Goal: Information Seeking & Learning: Find specific page/section

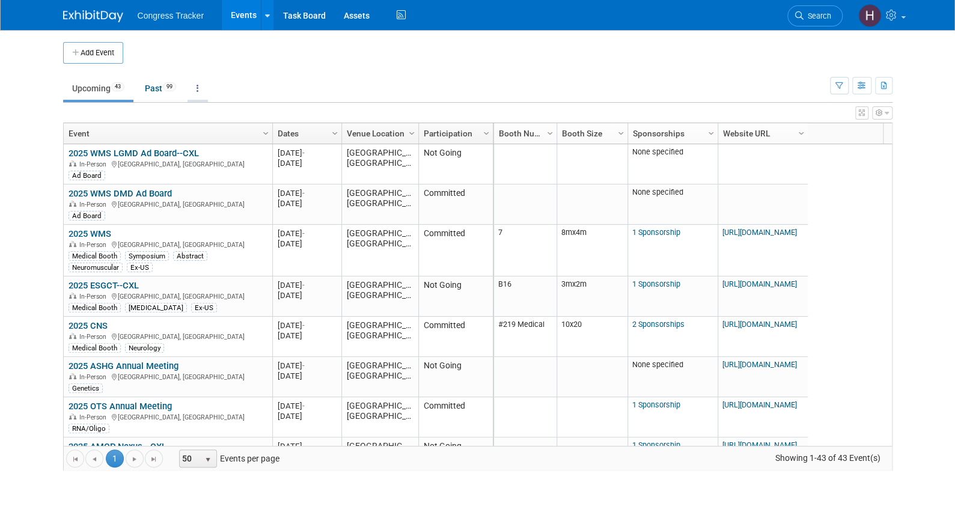
click at [198, 91] on link at bounding box center [198, 88] width 20 height 23
click at [209, 141] on link "Grouped Annually Events grouped by year" at bounding box center [236, 142] width 96 height 26
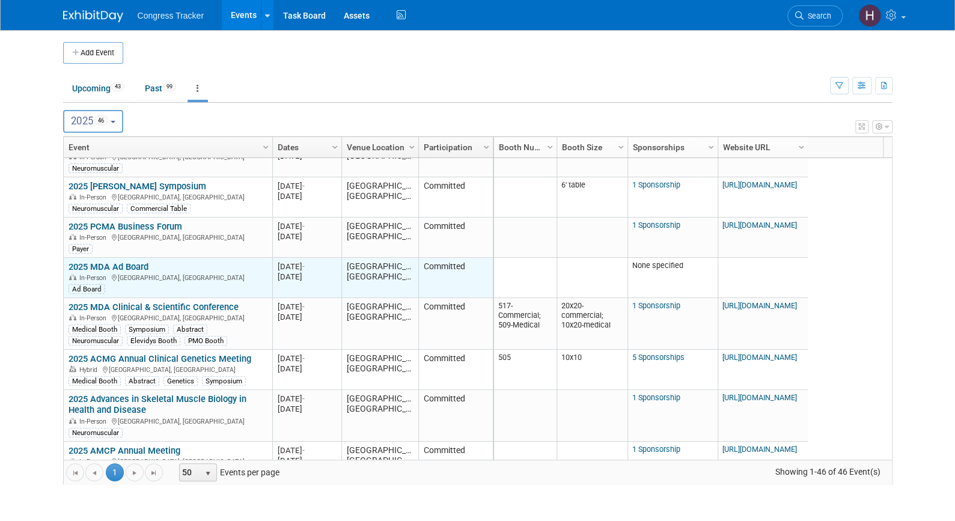
scroll to position [73, 0]
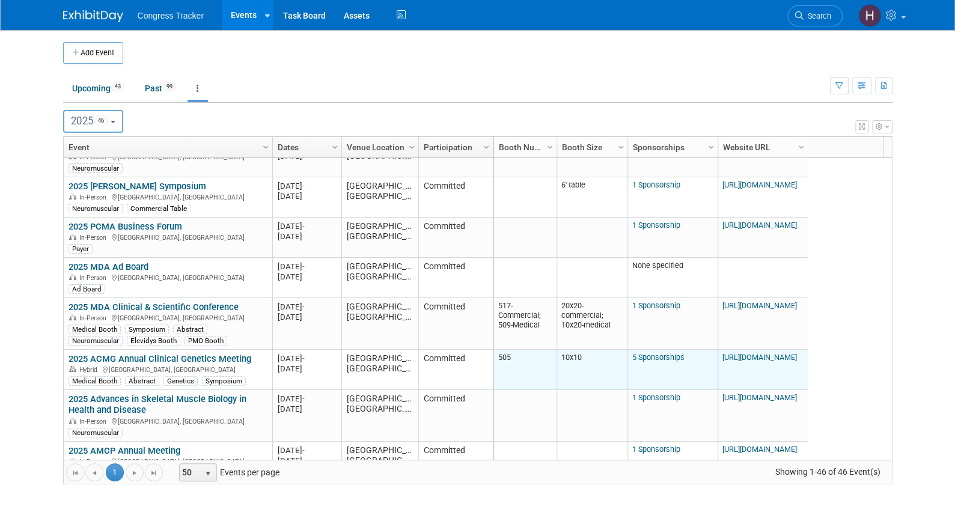
click at [767, 357] on link "[URL][DOMAIN_NAME]" at bounding box center [759, 357] width 75 height 9
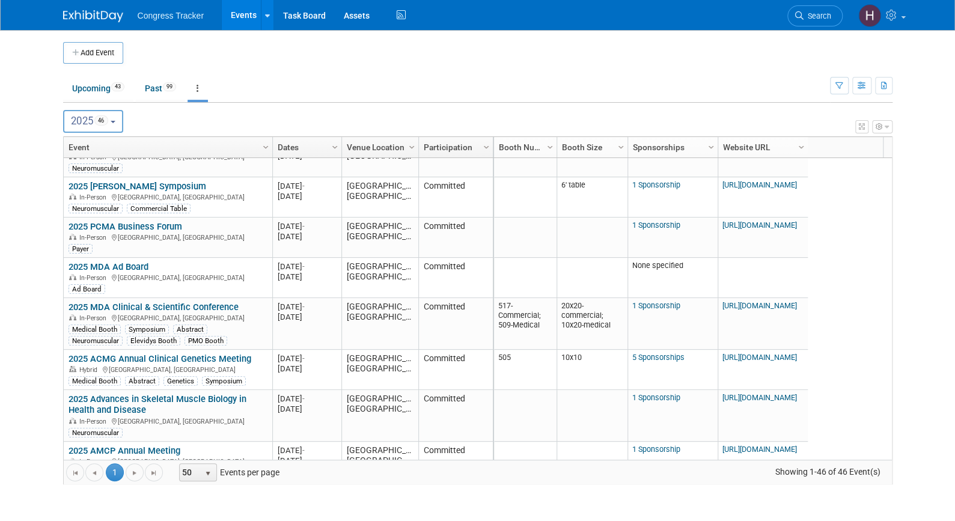
click at [114, 123] on button "2025 46" at bounding box center [93, 121] width 61 height 23
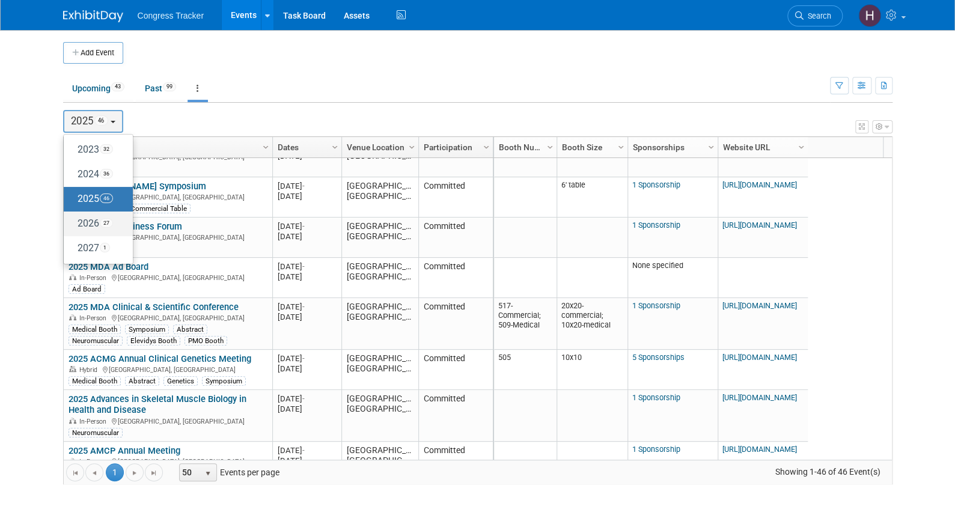
click at [106, 223] on span "27" at bounding box center [106, 223] width 13 height 10
click at [73, 223] on input "2026 27" at bounding box center [70, 223] width 8 height 8
select select "2026"
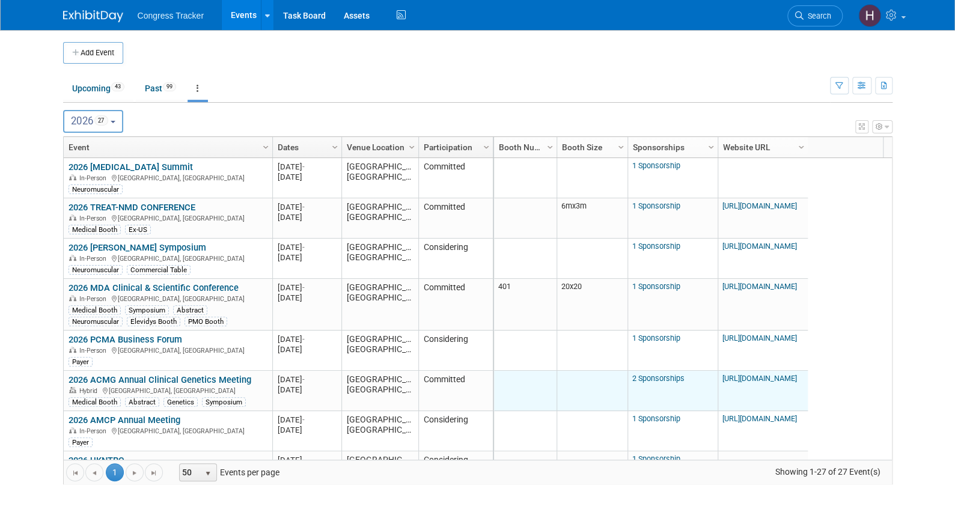
click at [765, 377] on link "[URL][DOMAIN_NAME]" at bounding box center [759, 378] width 75 height 9
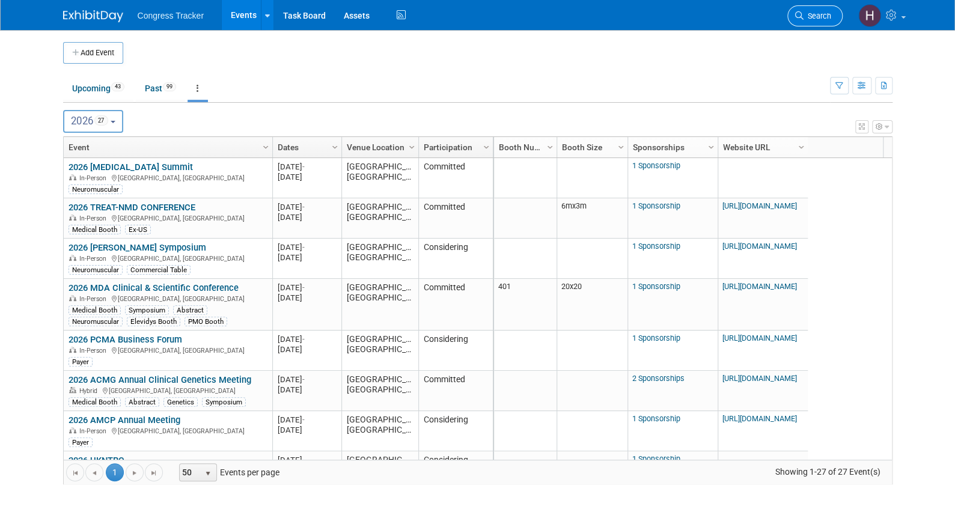
click at [814, 17] on span "Search" at bounding box center [818, 15] width 28 height 9
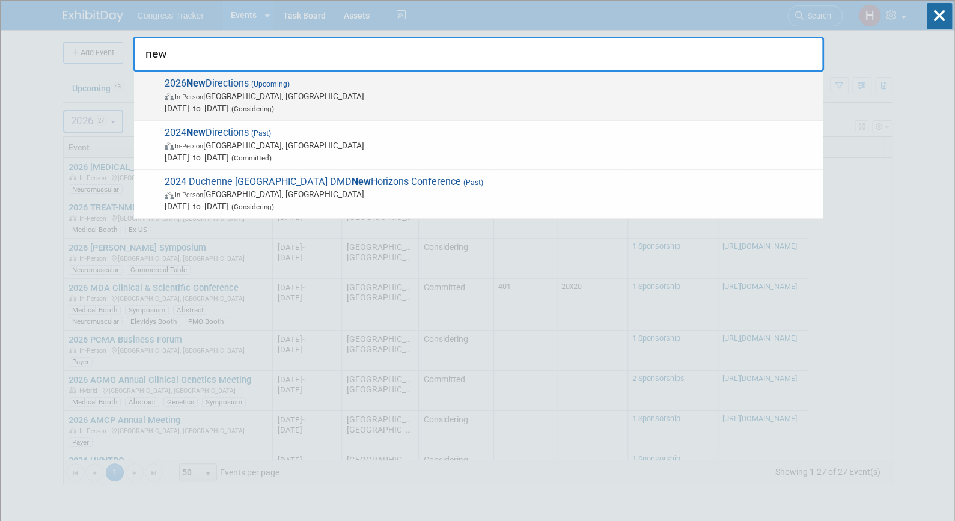
type input "new"
click at [265, 96] on span "In-Person Fort Lauderdale, FL" at bounding box center [491, 96] width 652 height 12
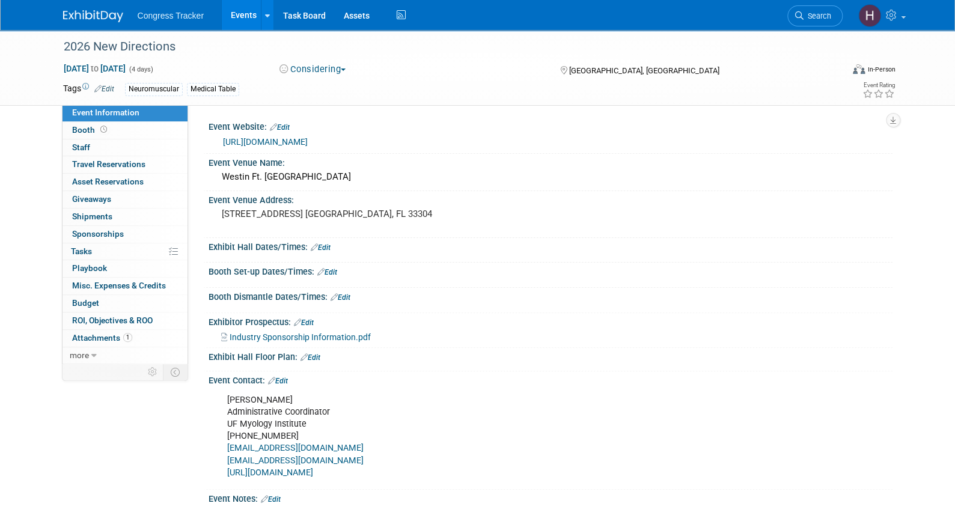
click at [290, 337] on span "Industry Sponsorship Information.pdf" at bounding box center [300, 337] width 141 height 10
